Goal: Transaction & Acquisition: Purchase product/service

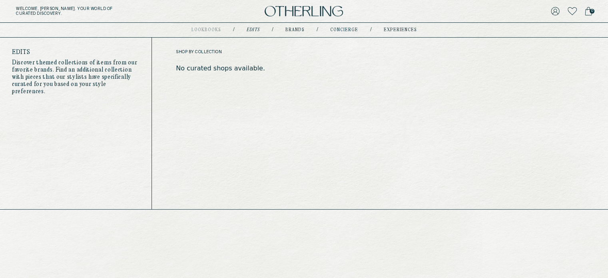
click at [251, 30] on link "Edits" at bounding box center [253, 30] width 13 height 4
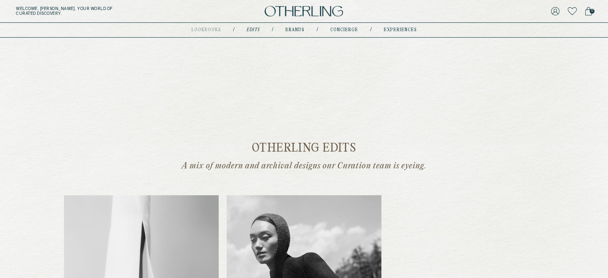
scroll to position [42, 0]
